Goal: Information Seeking & Learning: Learn about a topic

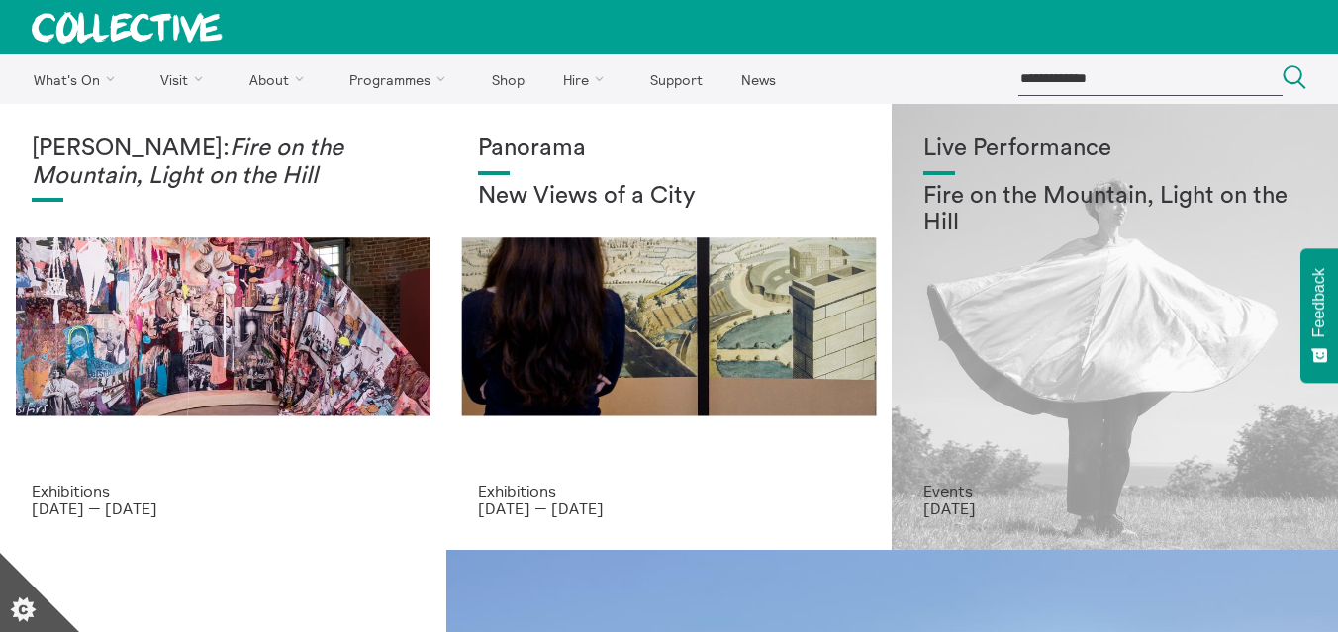
click at [983, 339] on div "Live Performance Fire on the Mountain, Light on the Hill" at bounding box center [1114, 309] width 383 height 346
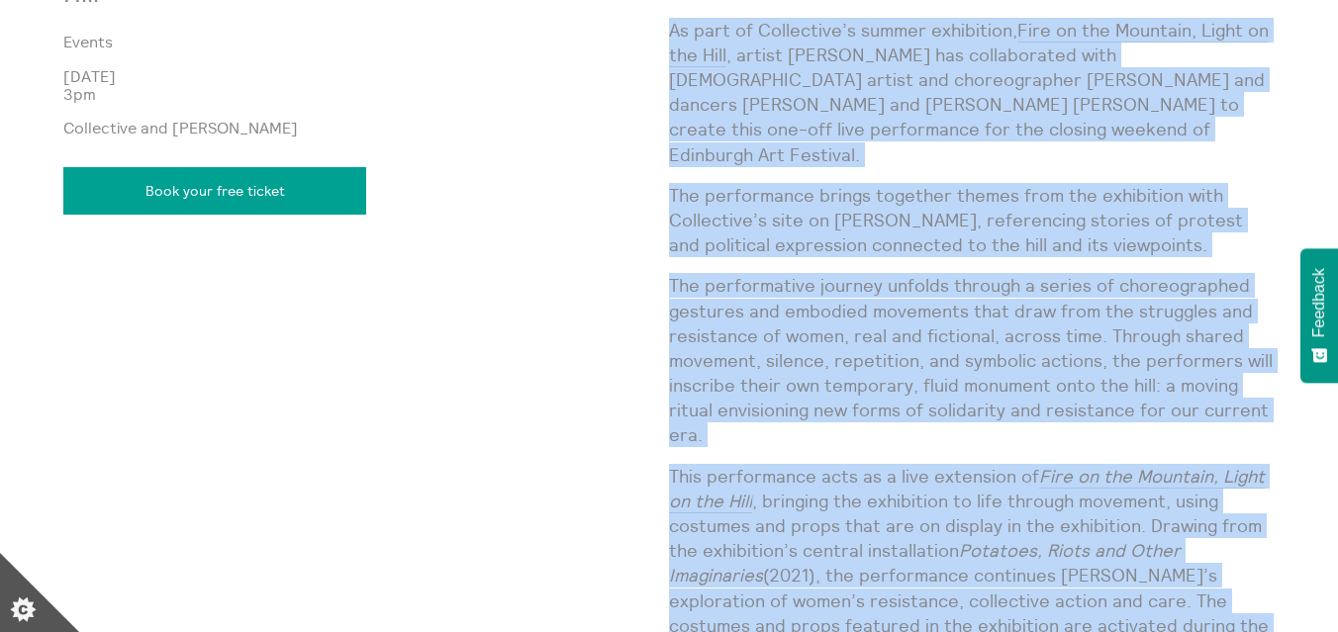
scroll to position [1924, 0]
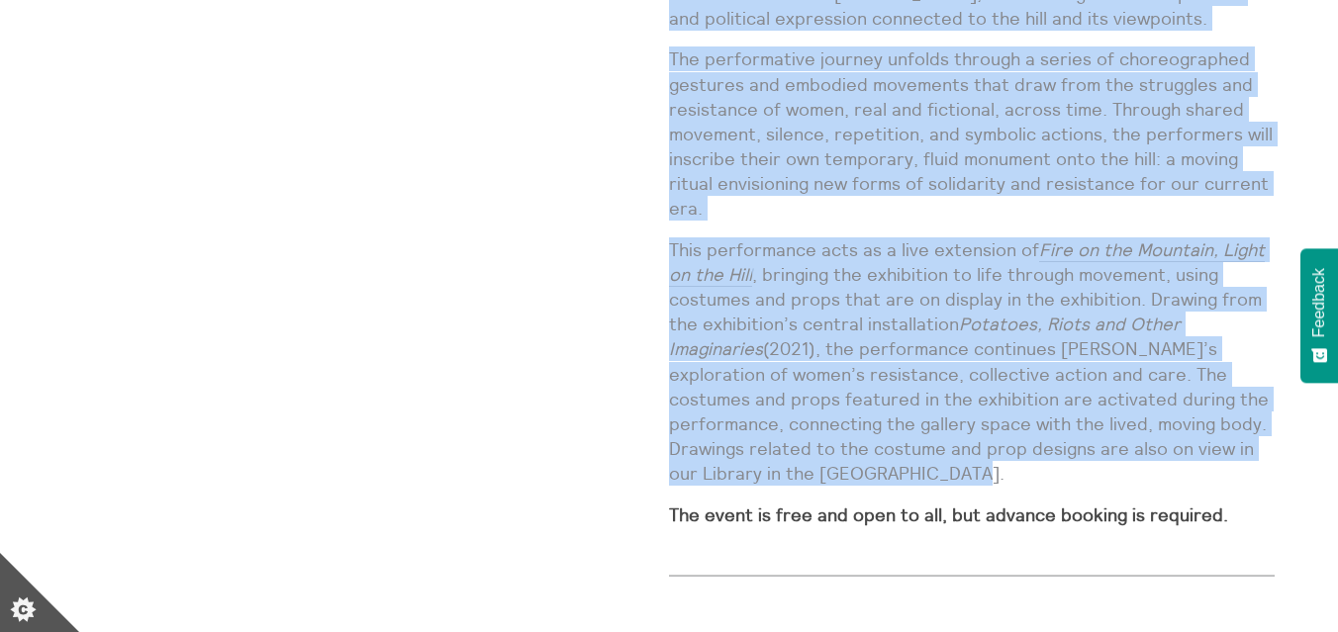
drag, startPoint x: 673, startPoint y: 230, endPoint x: 890, endPoint y: 456, distance: 313.6
click at [890, 456] on div "A special live performance by [PERSON_NAME], inspired by stories of [DEMOGRAPHI…" at bounding box center [972, 83] width 606 height 919
copy div "Lo ipsu do Sitametcon’a elitse doeiusmodt, Inci ut lab Etdolore, Magna al eni A…"
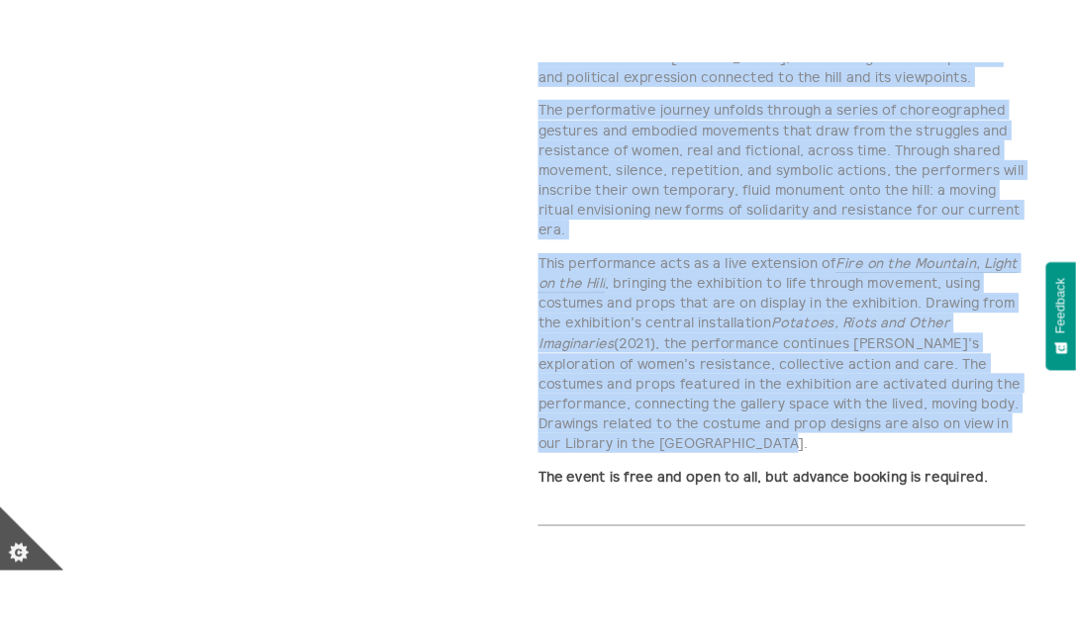
scroll to position [1662, 0]
